Goal: Task Accomplishment & Management: Manage account settings

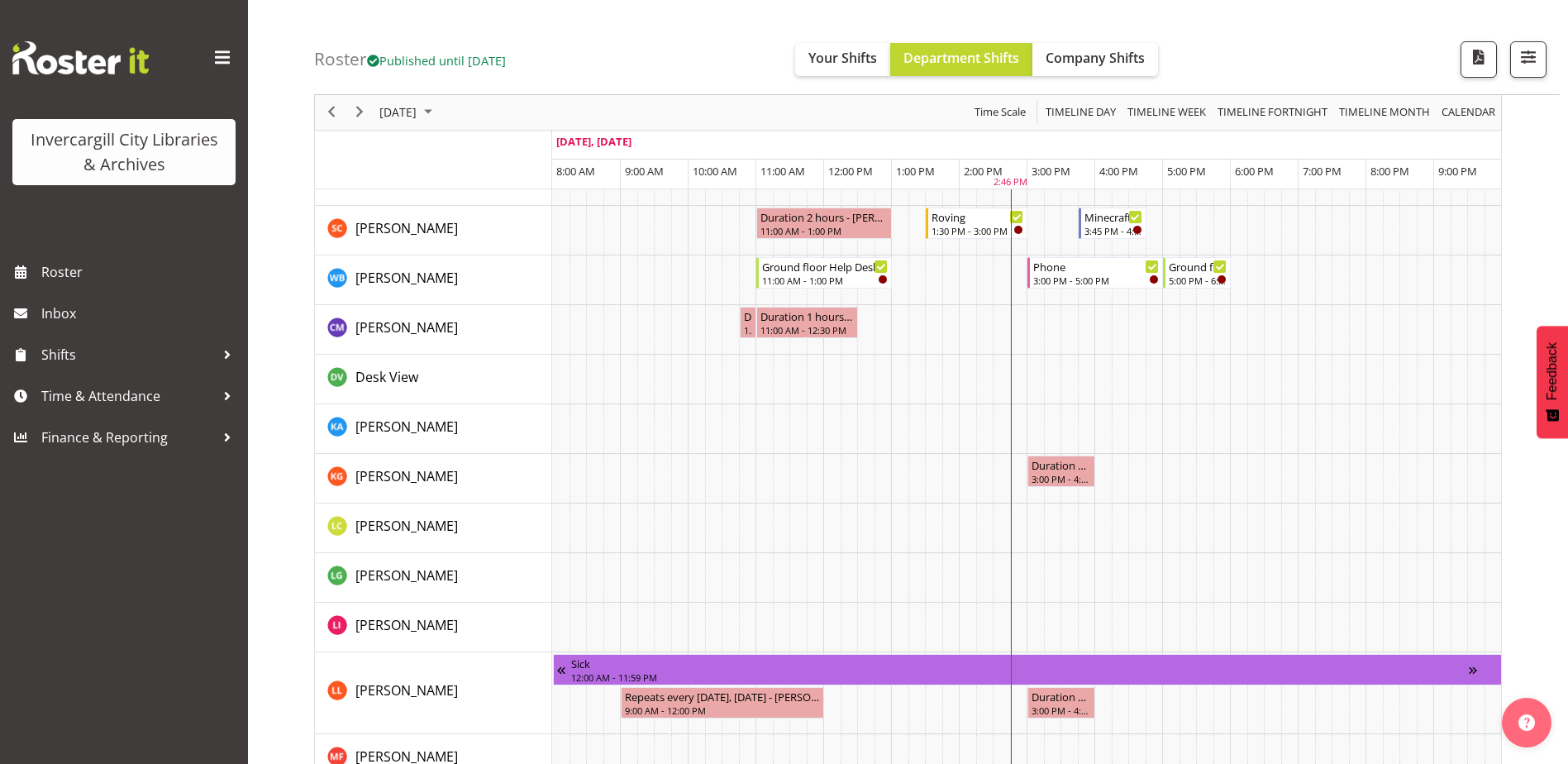
scroll to position [1158, 0]
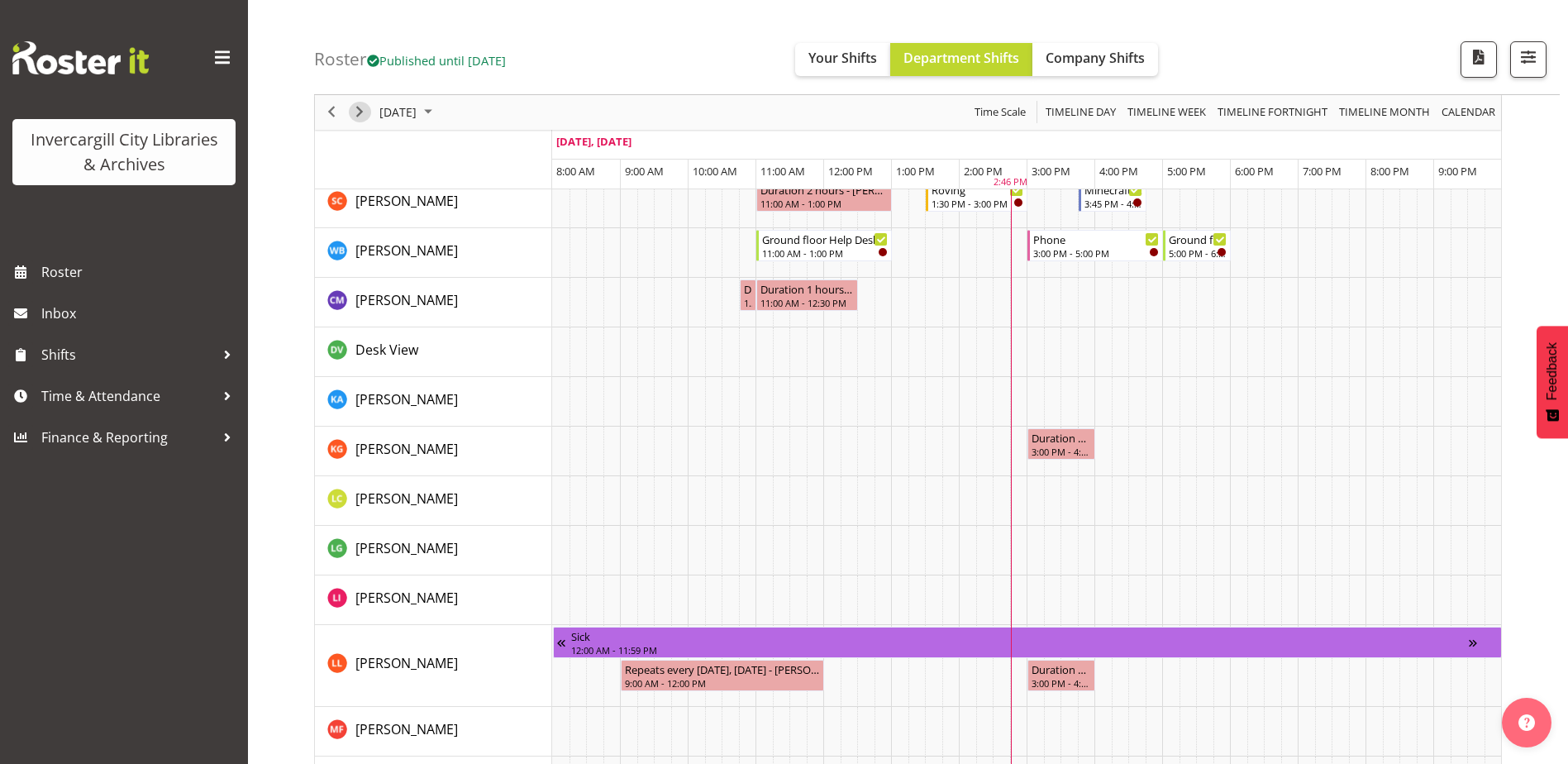
click at [355, 106] on span "Next" at bounding box center [359, 113] width 20 height 21
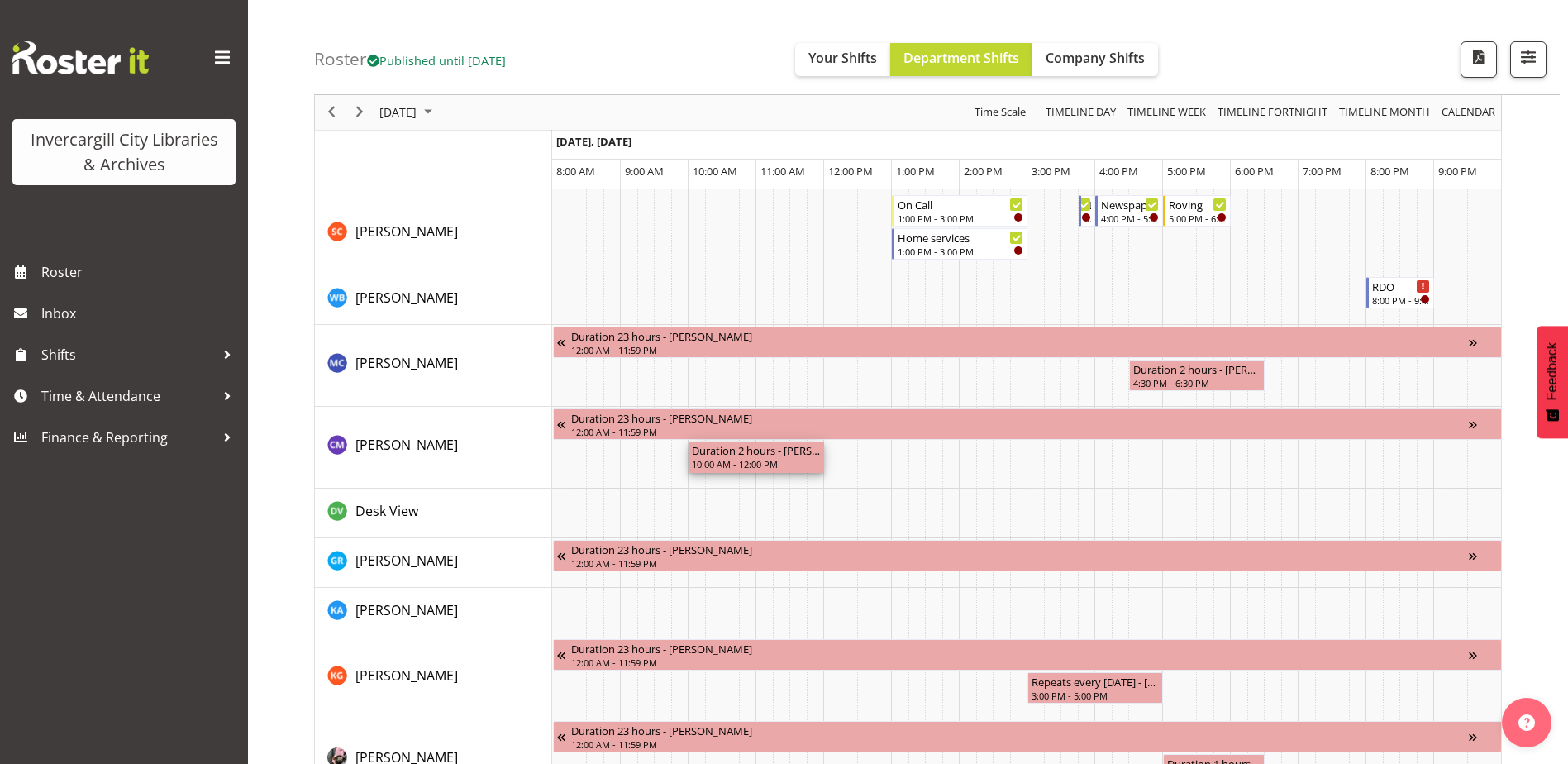
click at [790, 449] on div "Duration 2 hours - Chamique Mamolo" at bounding box center [756, 449] width 129 height 16
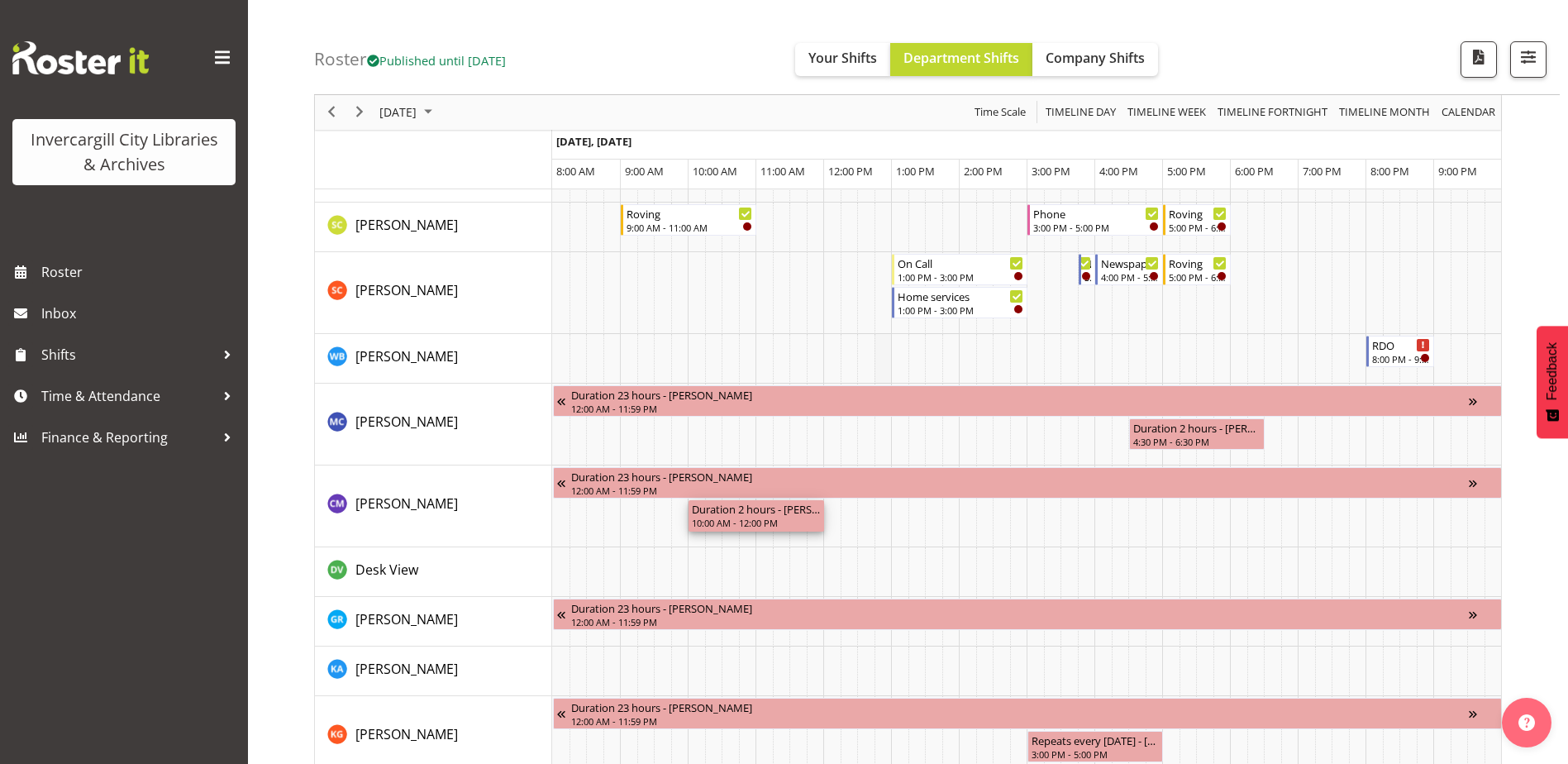
scroll to position [1075, 0]
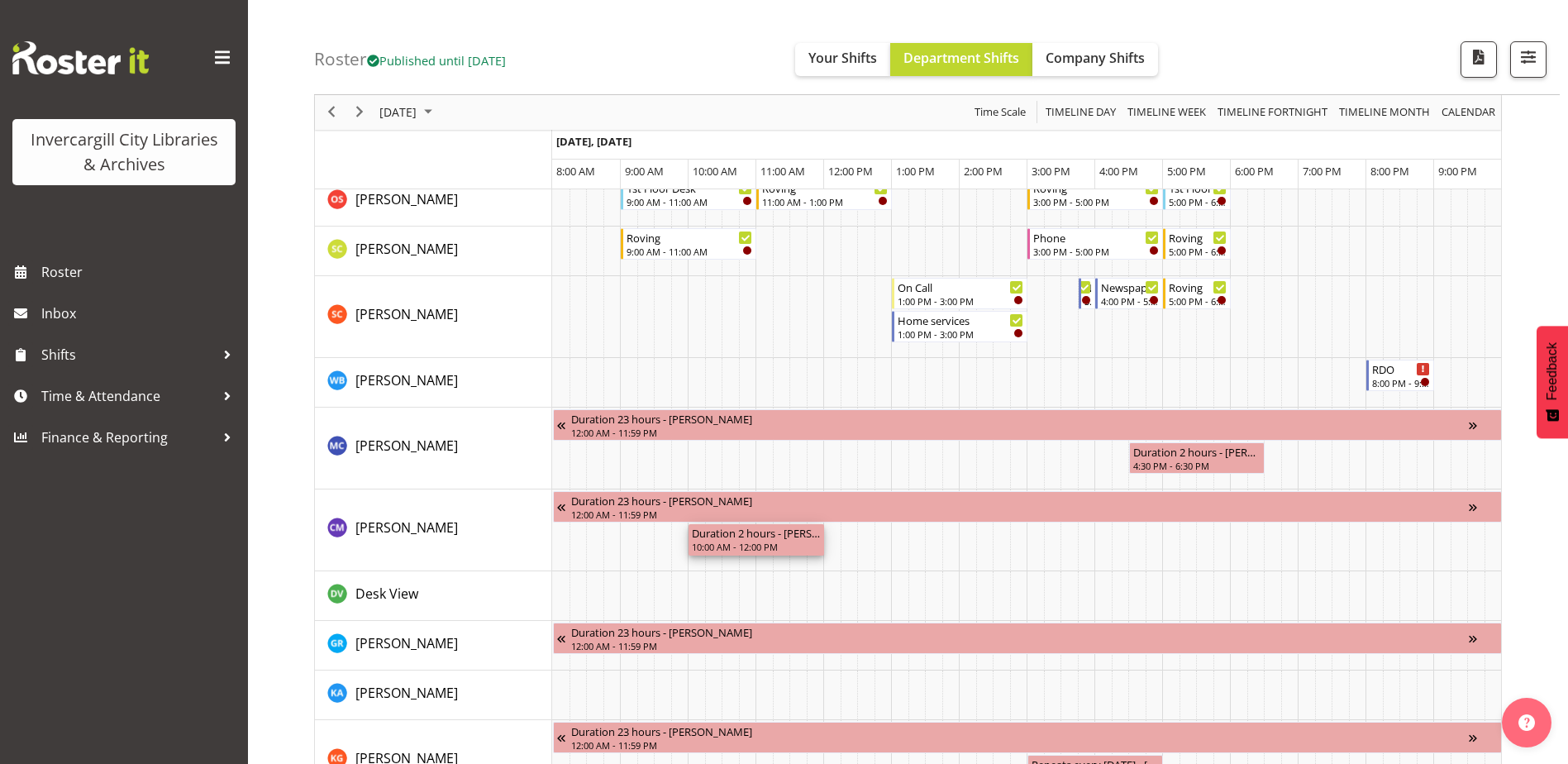
click at [774, 544] on div "10:00 AM - 12:00 PM" at bounding box center [756, 546] width 129 height 13
click at [124, 394] on span "Time & Attendance" at bounding box center [128, 396] width 173 height 25
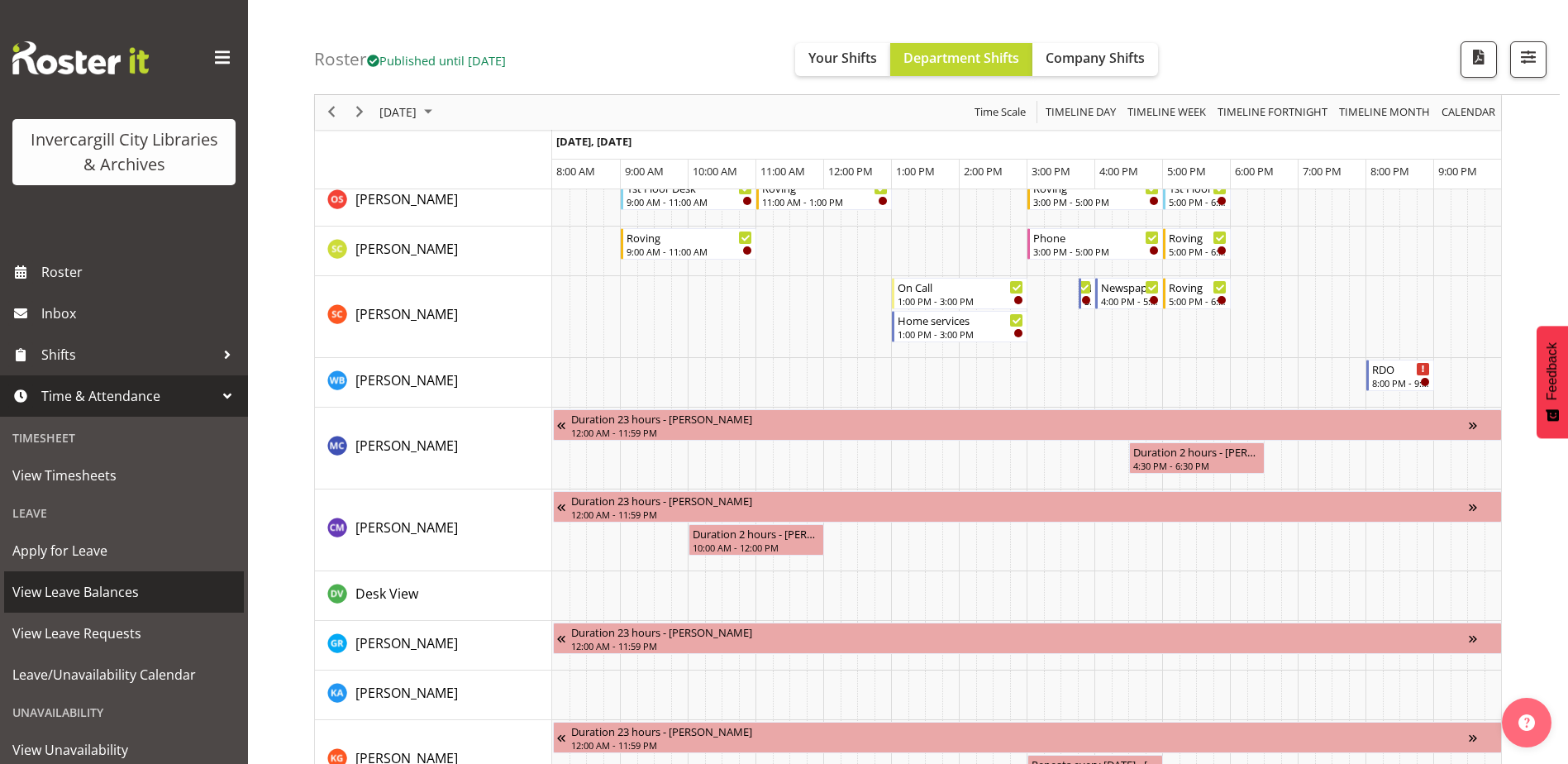
scroll to position [94, 0]
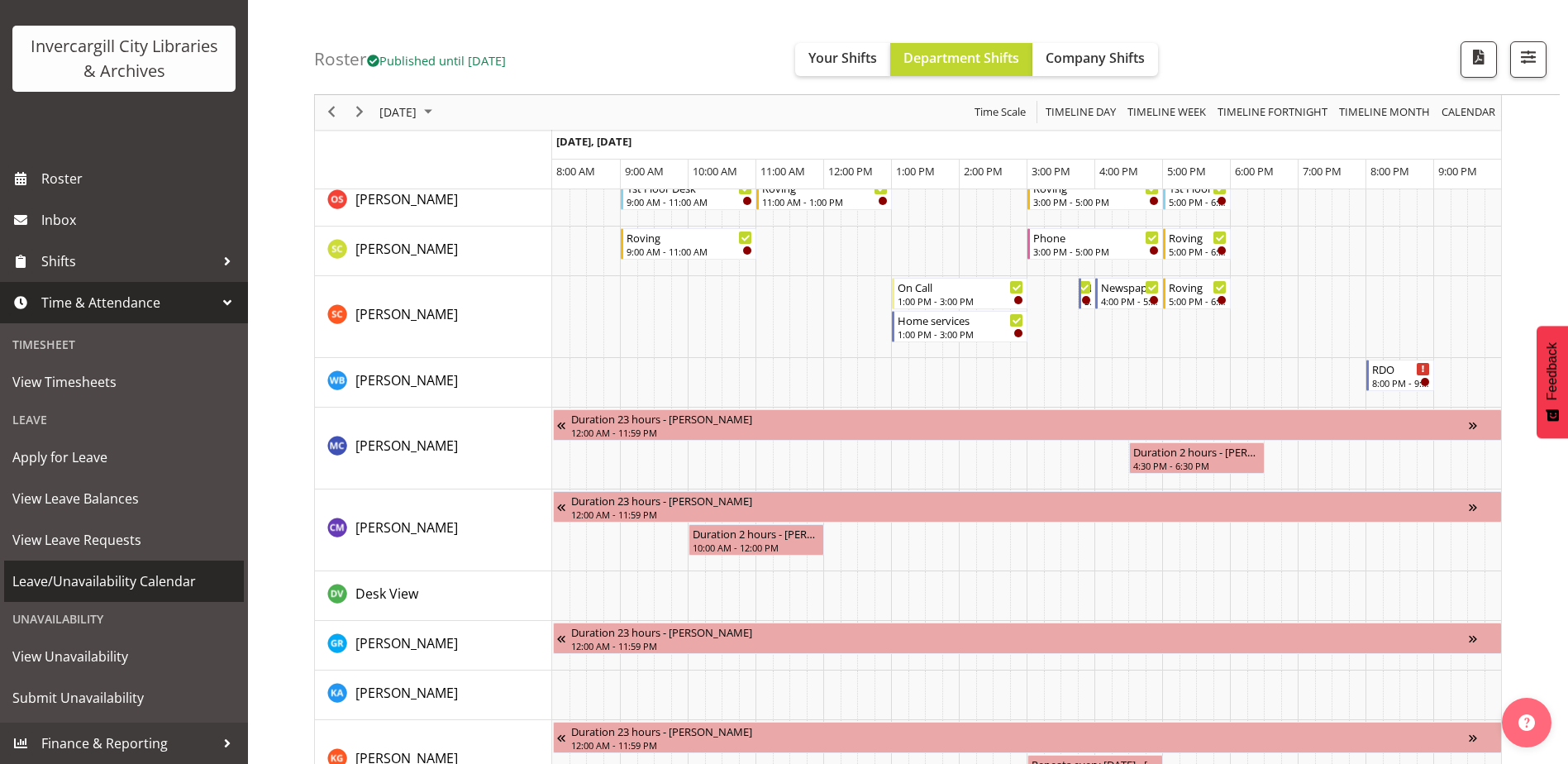
click at [131, 579] on span "Leave/Unavailability Calendar" at bounding box center [124, 581] width 224 height 25
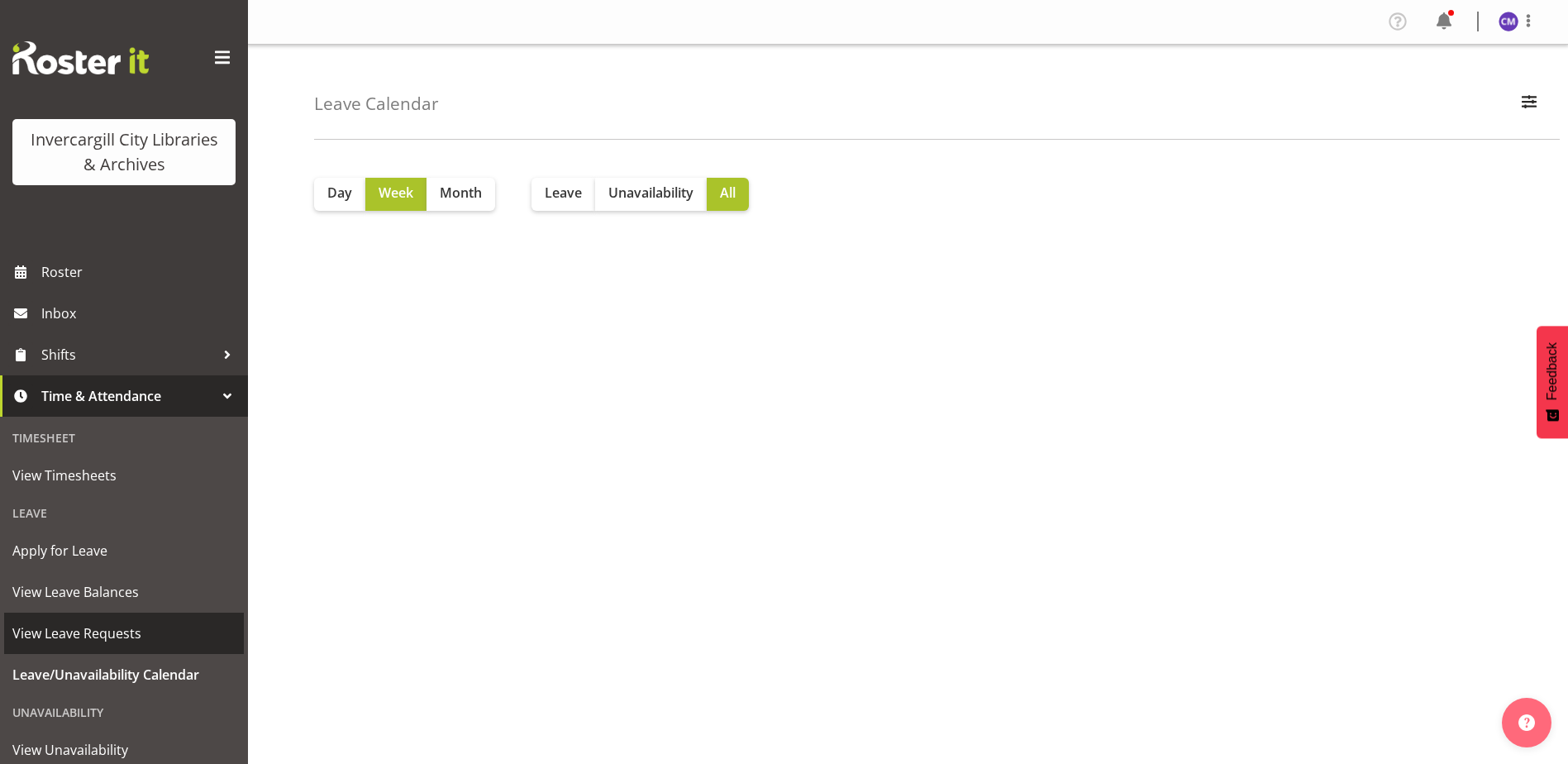
scroll to position [94, 0]
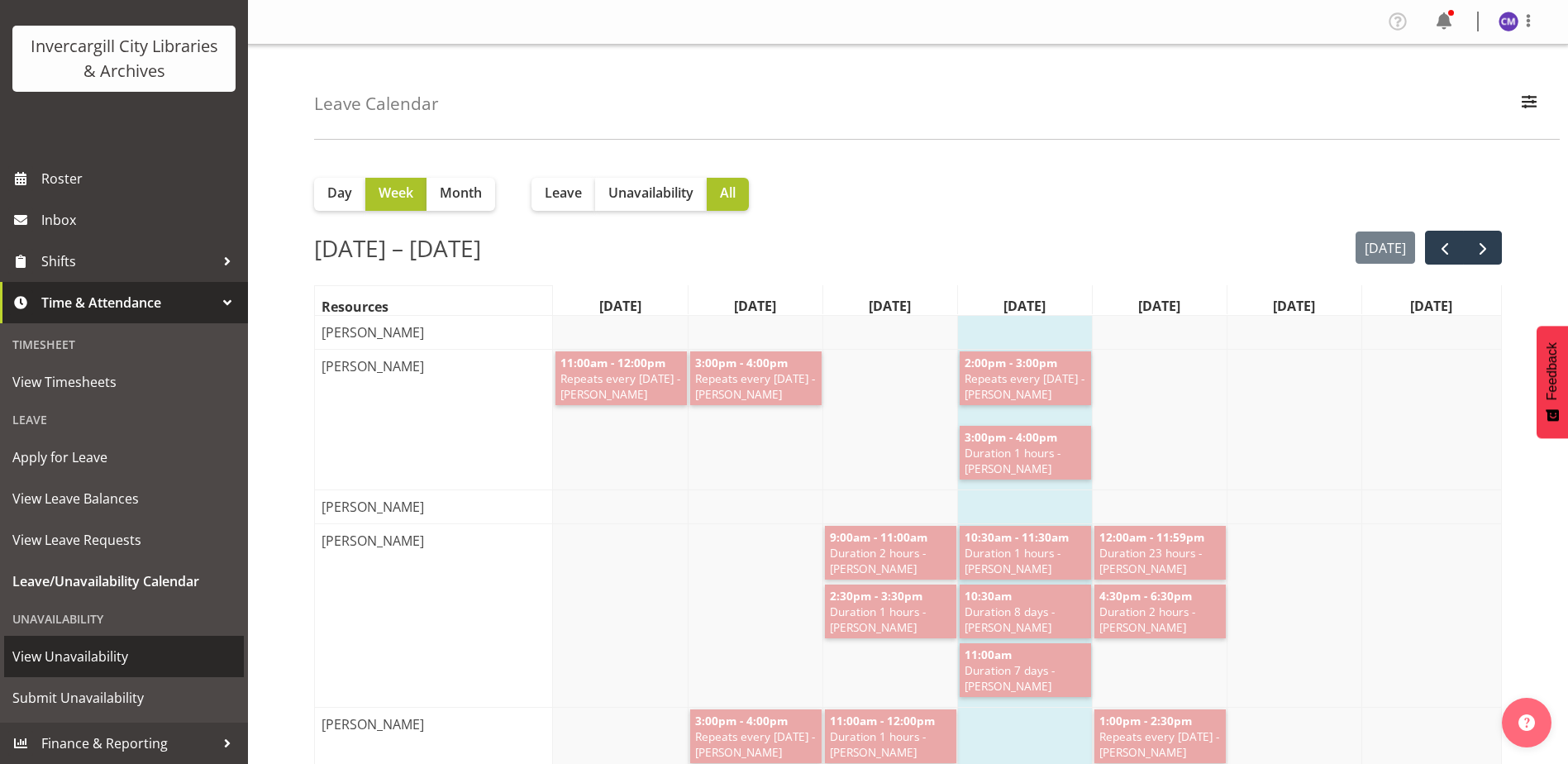
click at [125, 665] on span "View Unavailability" at bounding box center [124, 656] width 224 height 25
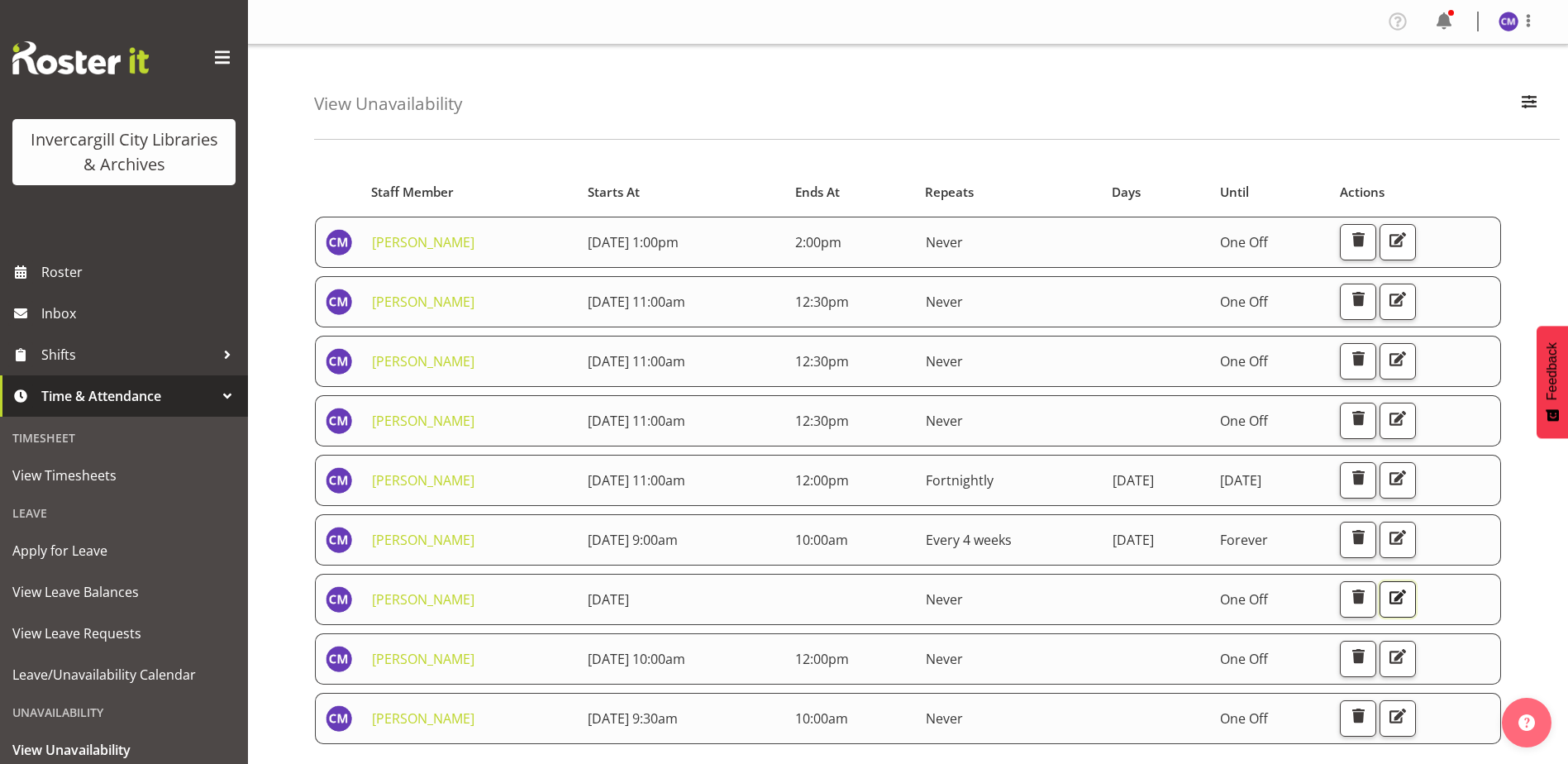
click at [1409, 597] on span "button" at bounding box center [1397, 597] width 22 height 22
click at [100, 282] on span "Roster" at bounding box center [140, 271] width 198 height 25
